Goal: Information Seeking & Learning: Learn about a topic

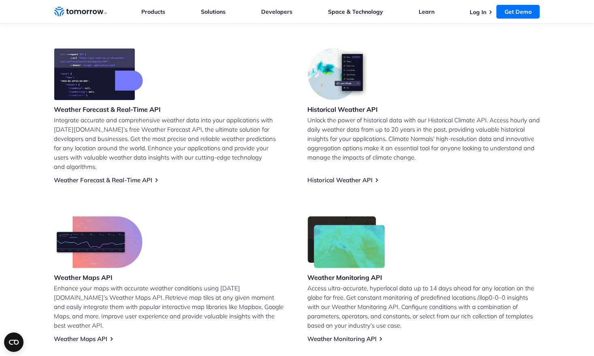
scroll to position [284, 0]
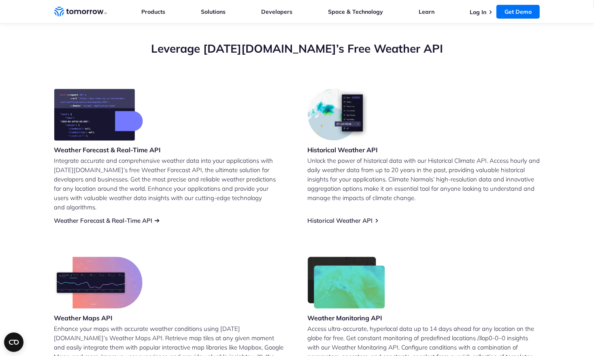
click at [123, 217] on link "Weather Forecast & Real-Time API" at bounding box center [103, 221] width 98 height 8
click at [132, 217] on link "Weather Forecast & Real-Time API" at bounding box center [103, 221] width 98 height 8
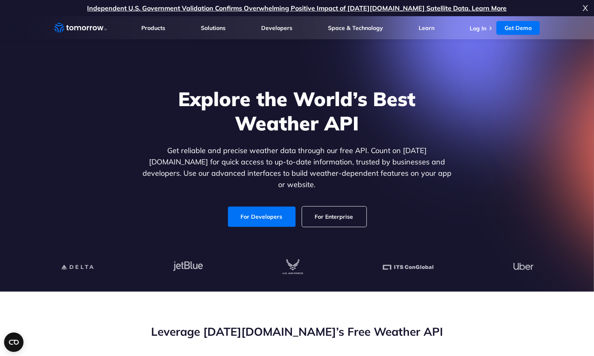
scroll to position [122, 0]
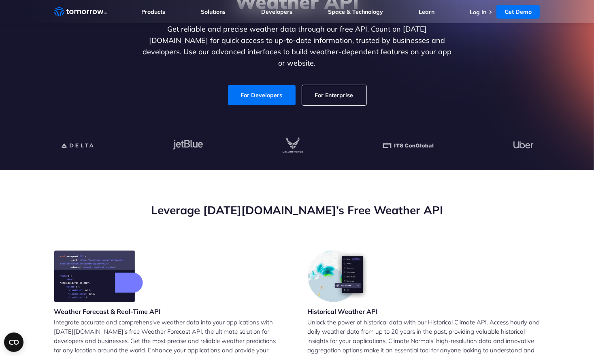
click at [125, 277] on img at bounding box center [98, 276] width 89 height 52
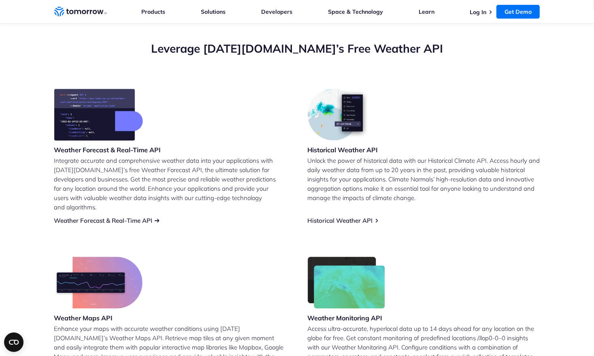
click at [134, 217] on link "Weather Forecast & Real-Time API" at bounding box center [103, 221] width 98 height 8
